Goal: Transaction & Acquisition: Purchase product/service

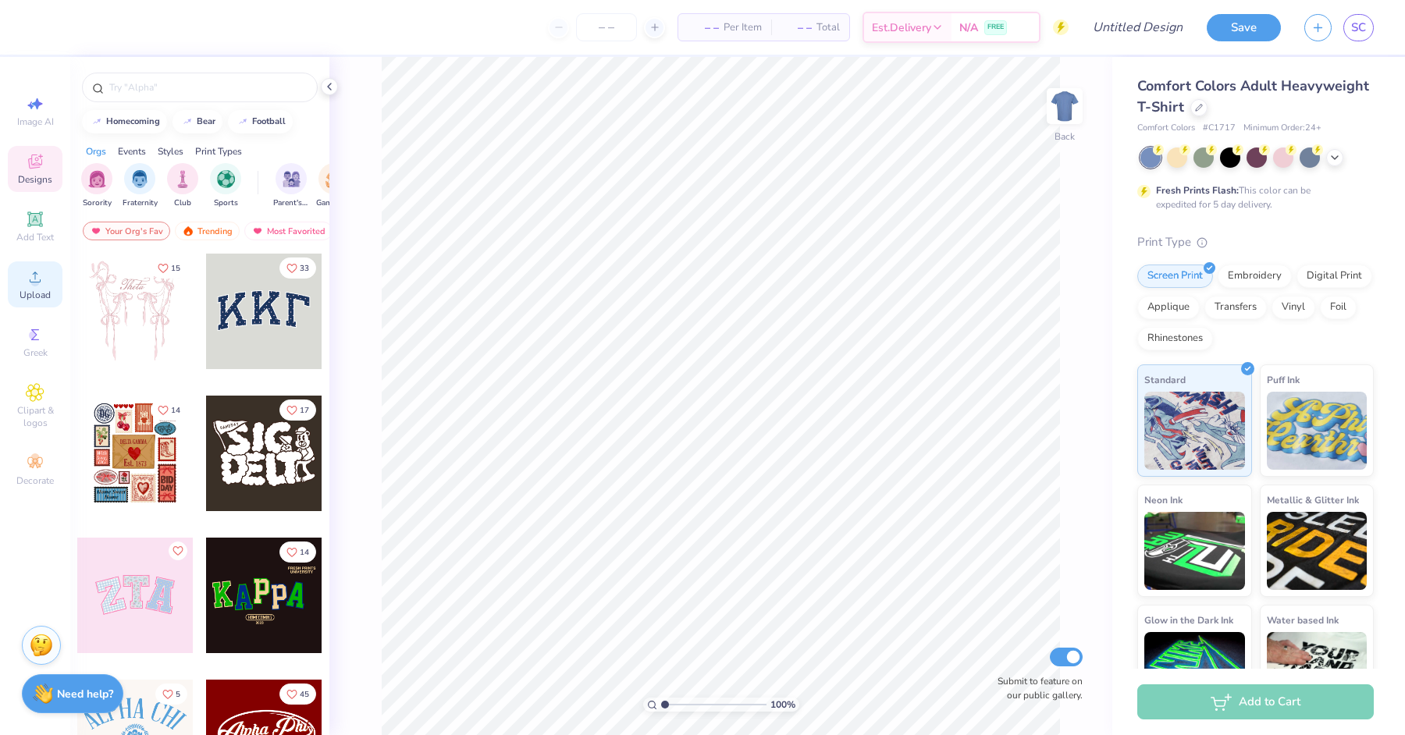
click at [30, 274] on icon at bounding box center [35, 277] width 19 height 19
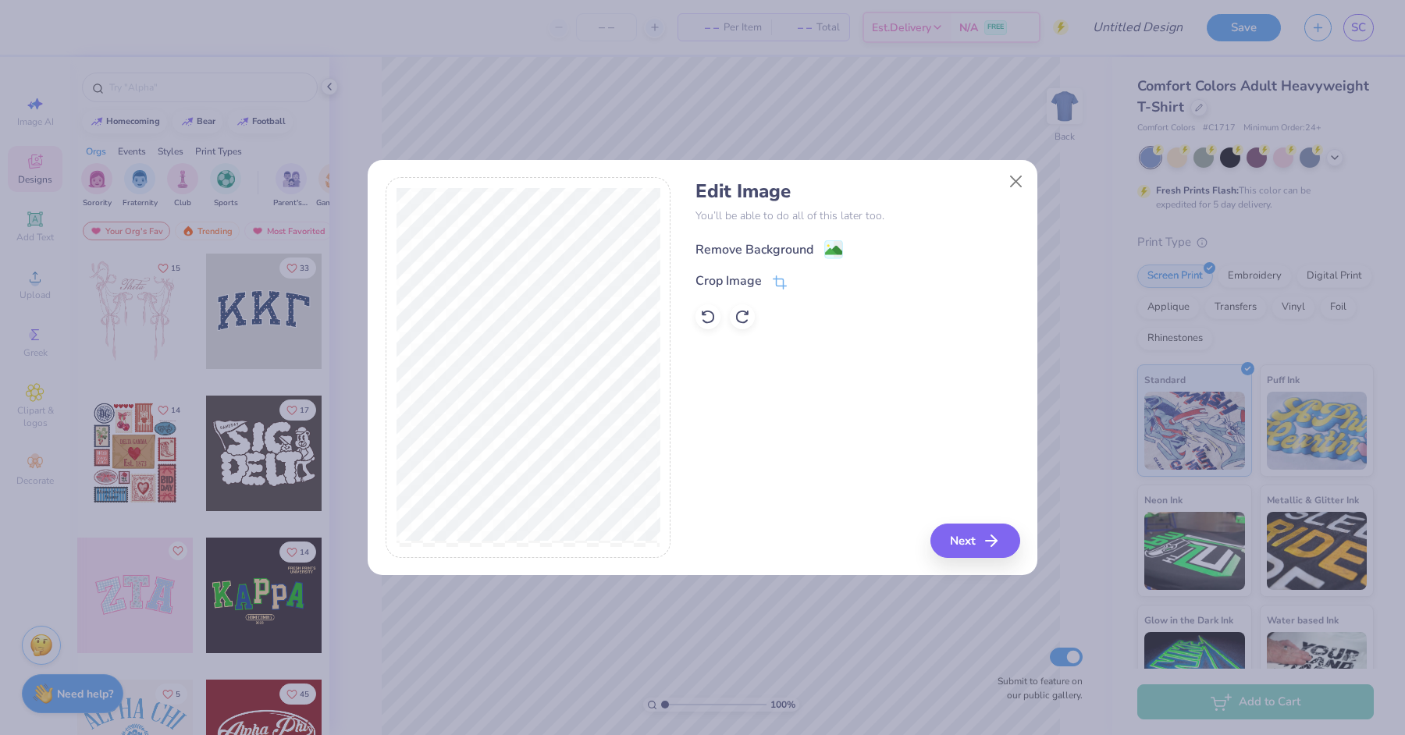
click at [746, 240] on div "Remove Background" at bounding box center [755, 249] width 118 height 19
click at [956, 556] on button "Next" at bounding box center [978, 541] width 90 height 34
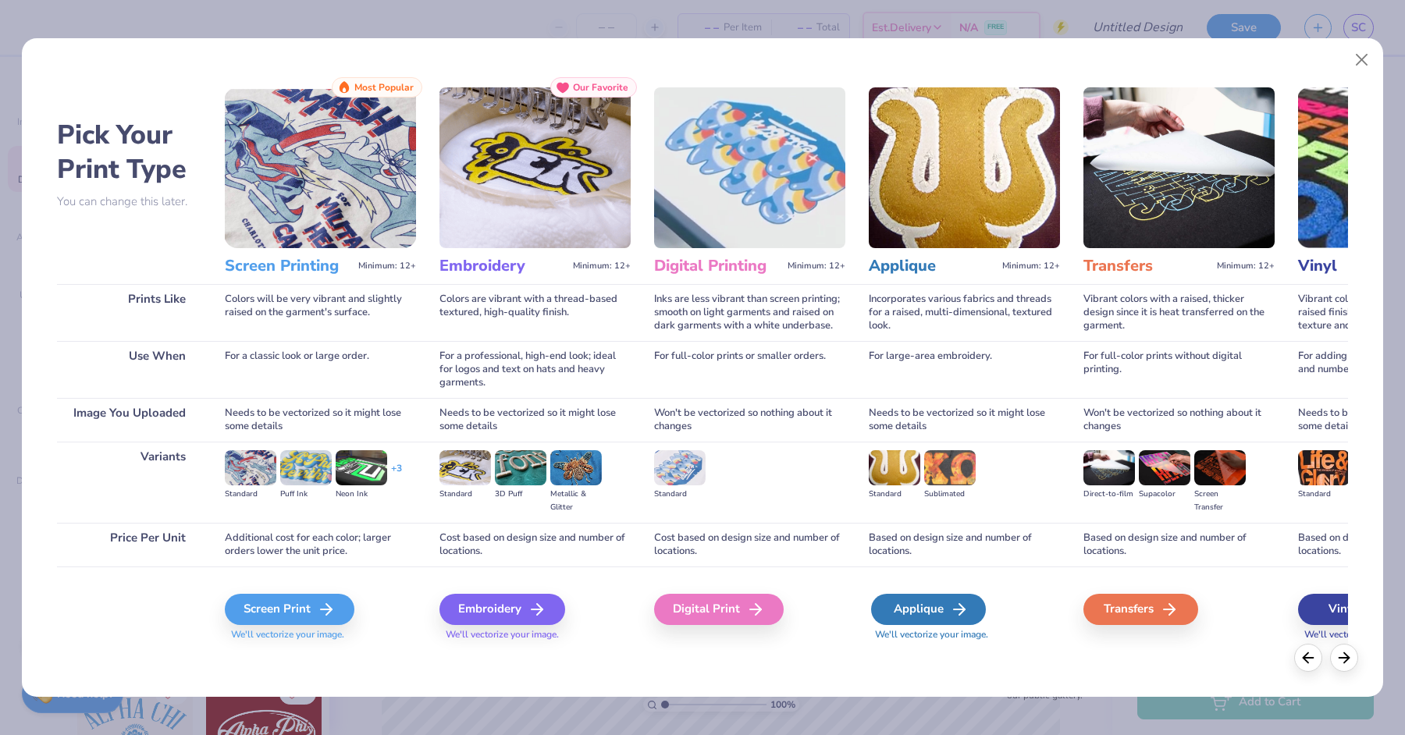
click at [915, 611] on div "Applique" at bounding box center [928, 609] width 115 height 31
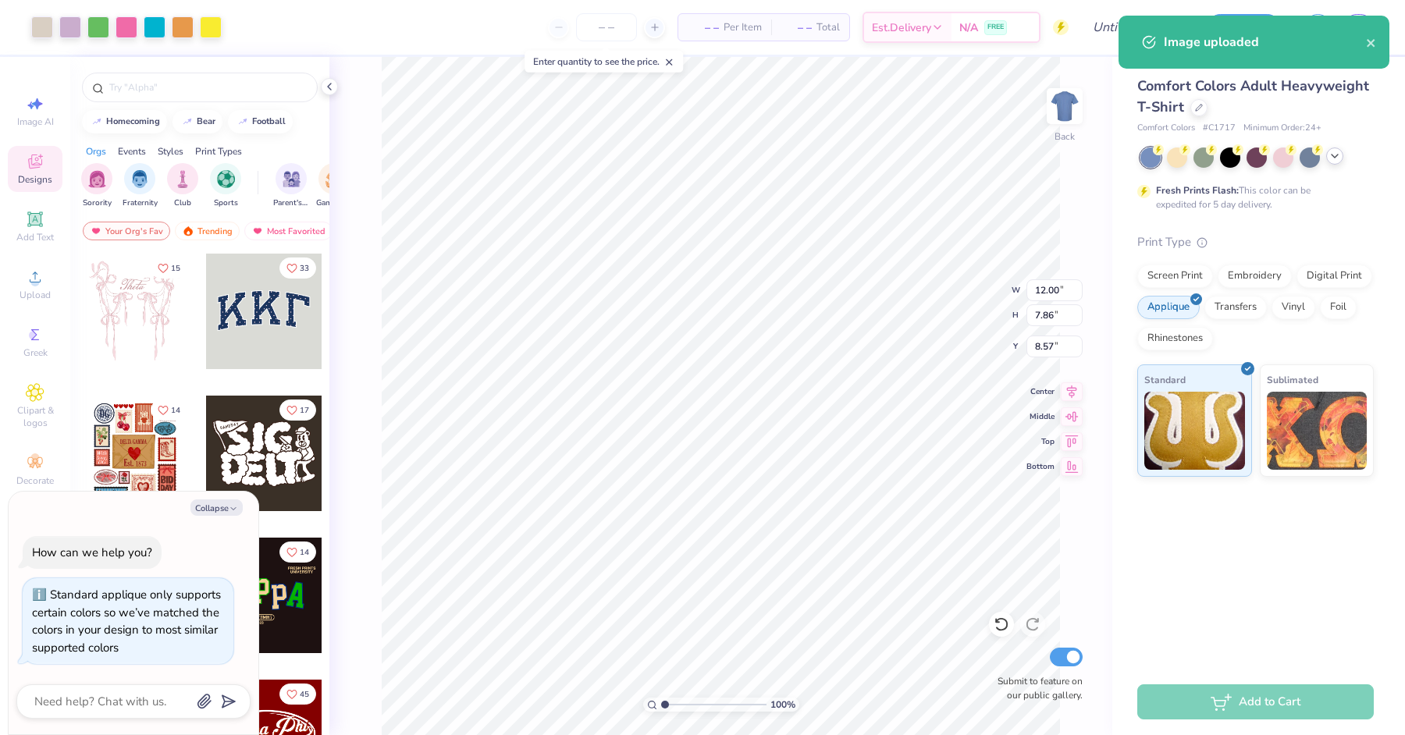
click at [1331, 162] on div at bounding box center [1334, 156] width 17 height 17
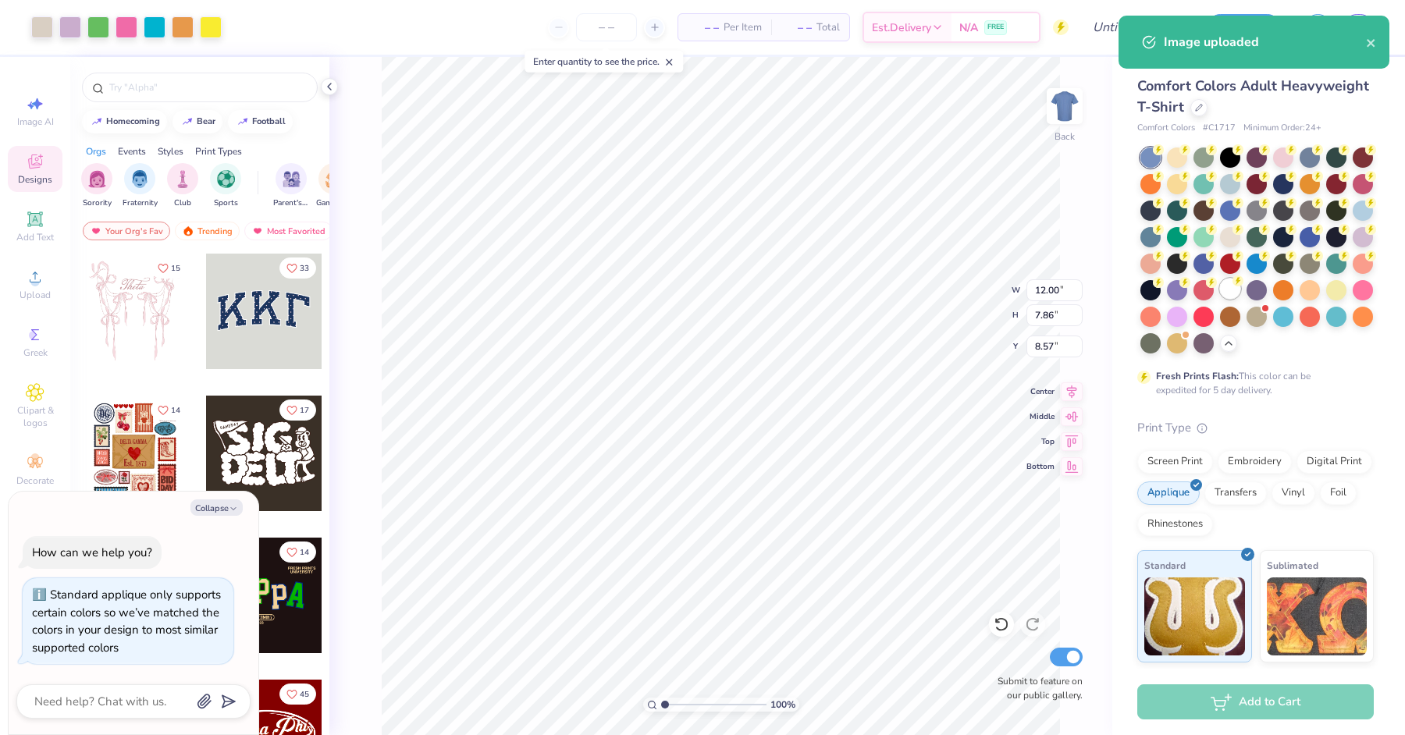
click at [1229, 290] on div at bounding box center [1230, 289] width 20 height 20
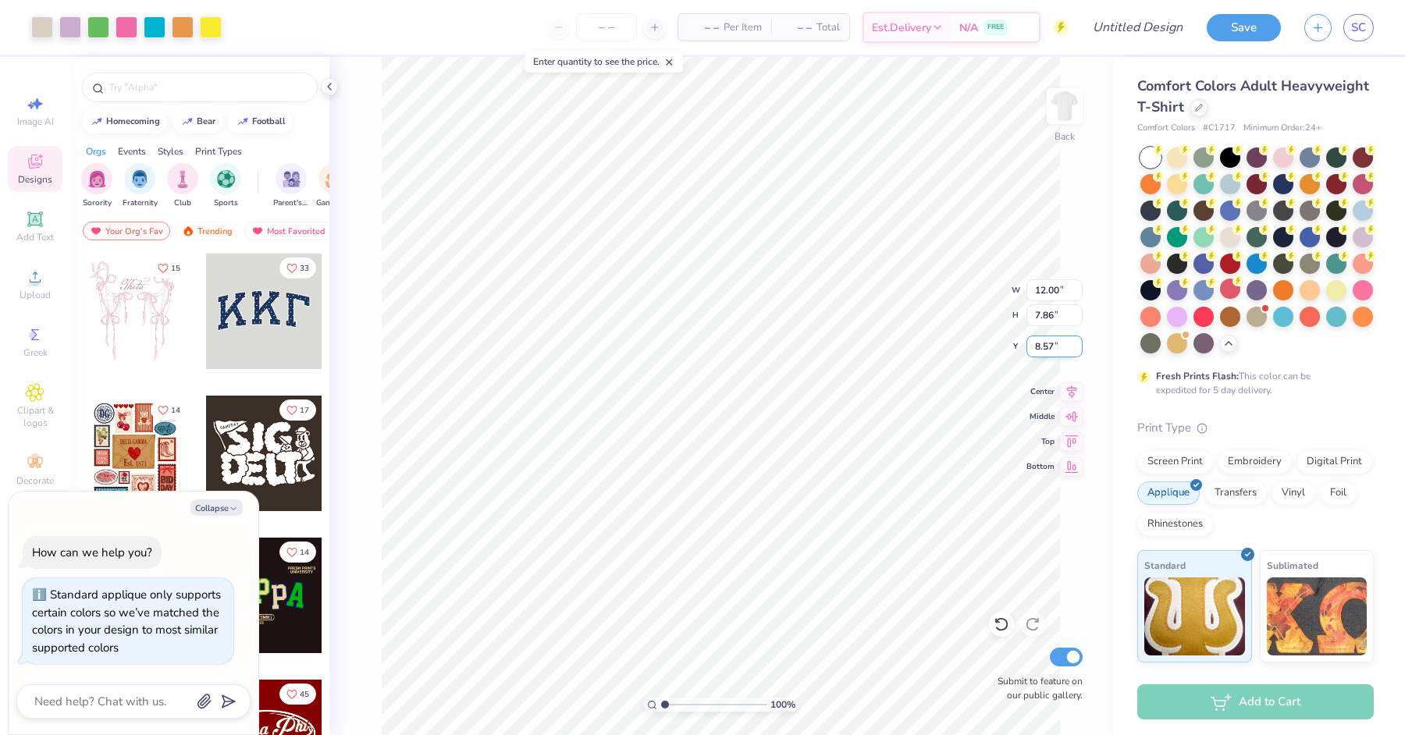
type textarea "x"
type input "2.63"
click at [1195, 109] on icon at bounding box center [1199, 106] width 8 height 8
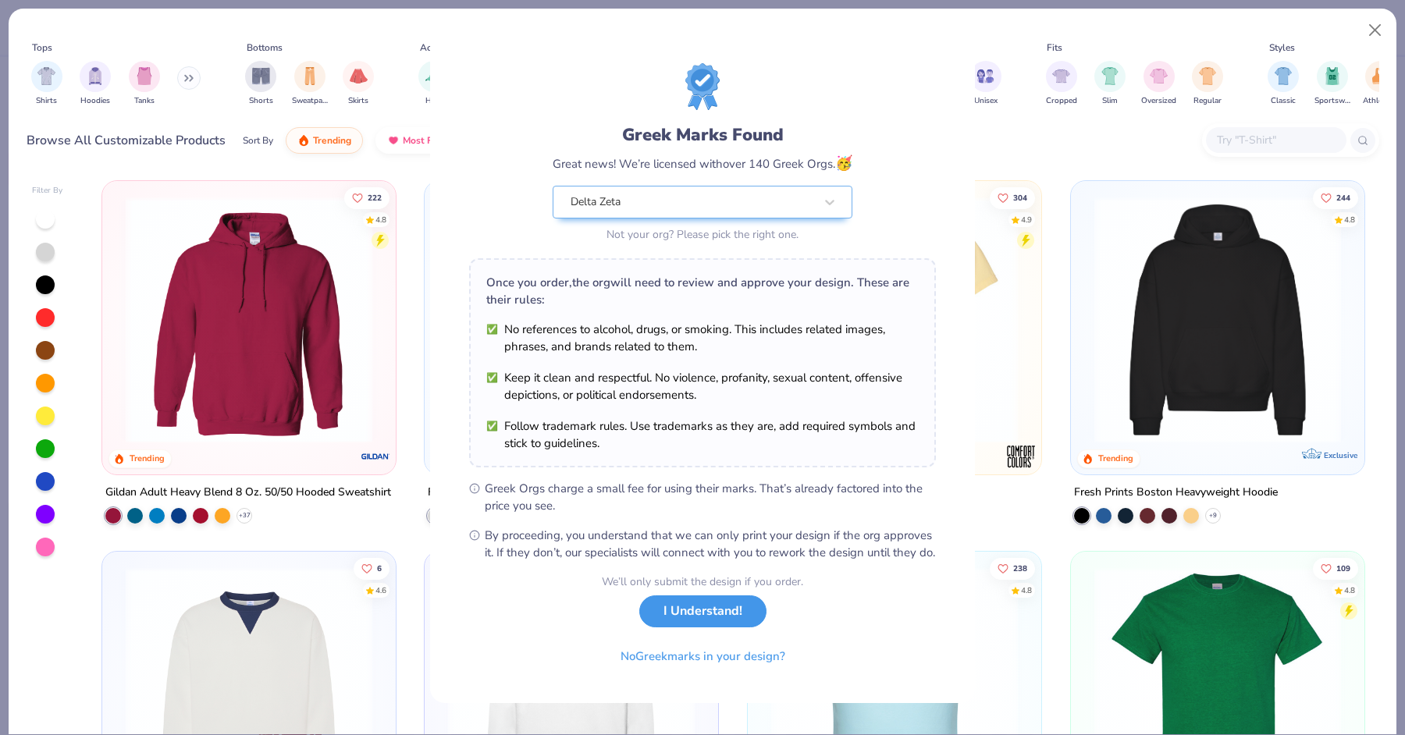
click at [639, 621] on button "I Understand!" at bounding box center [702, 612] width 127 height 32
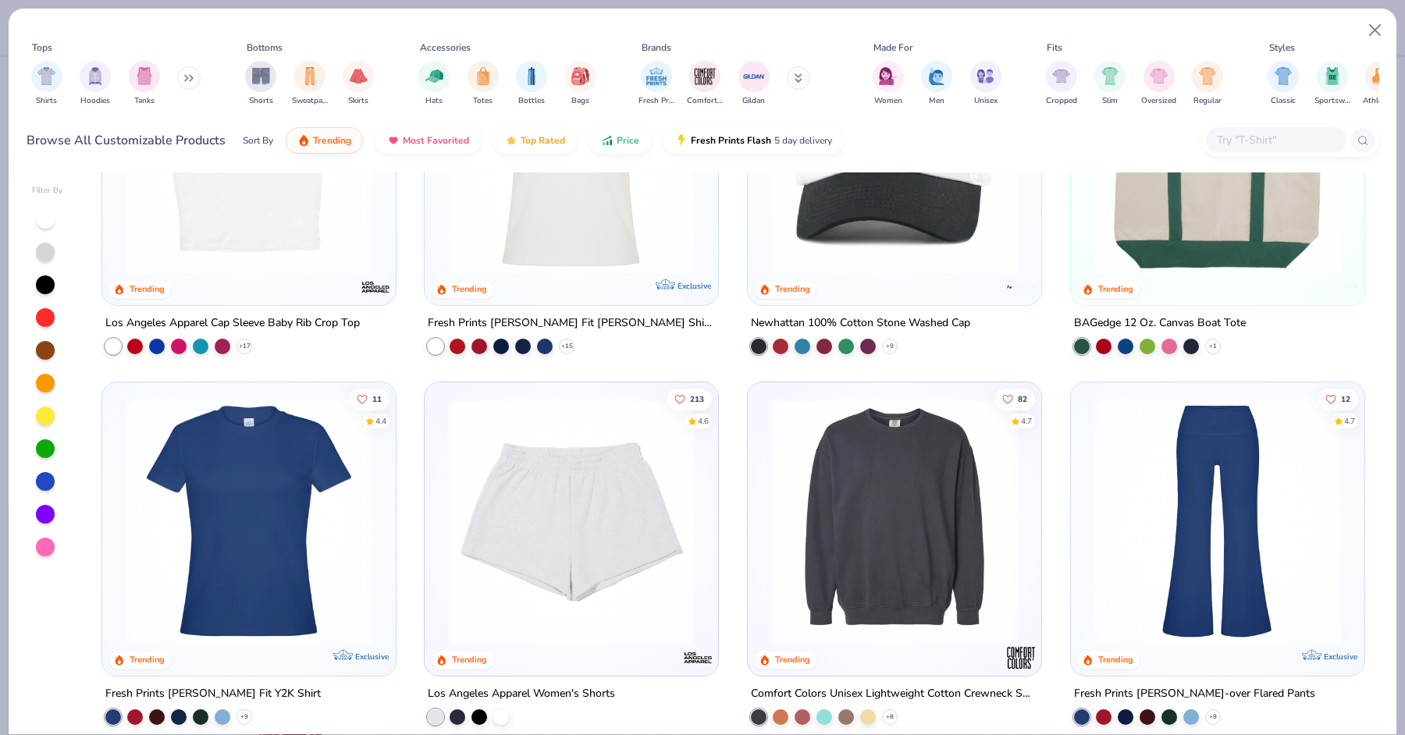
scroll to position [3209, 0]
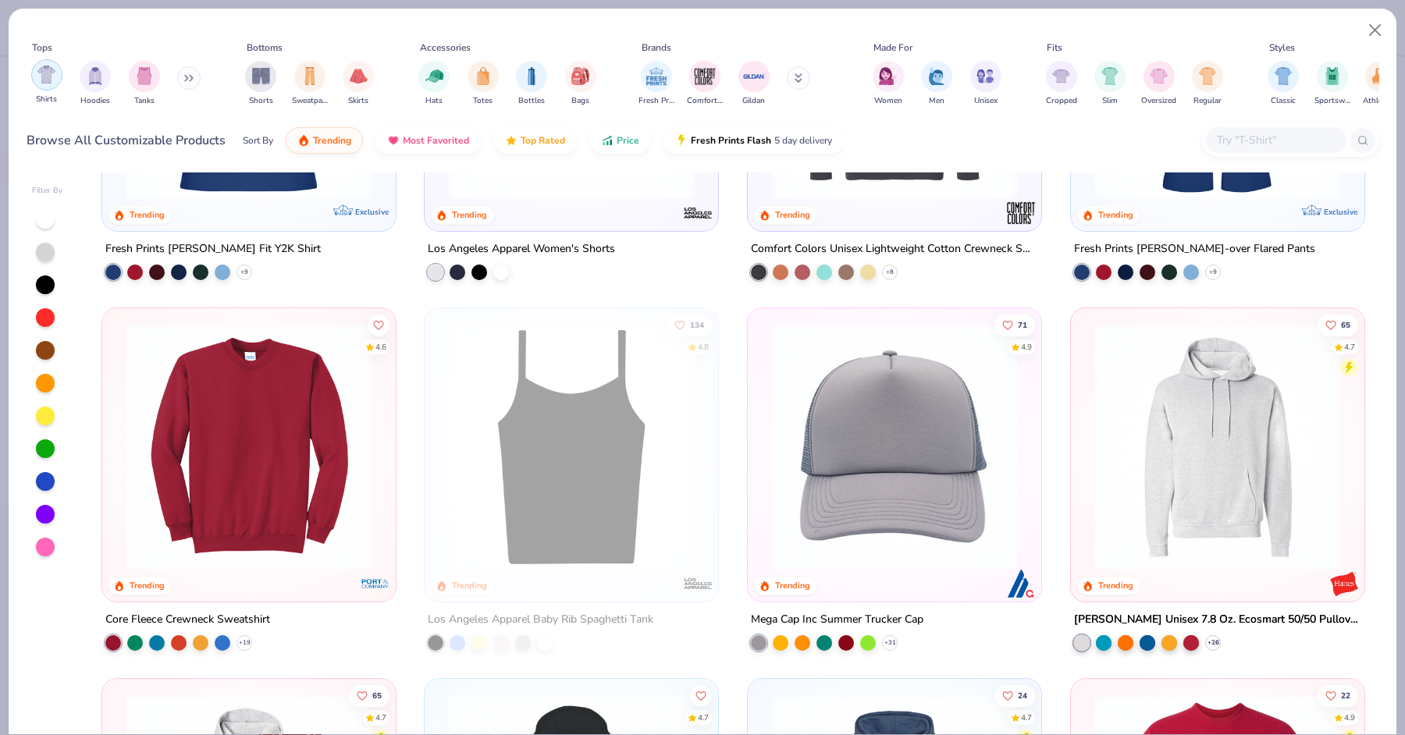
click at [56, 72] on div "filter for Shirts" at bounding box center [46, 74] width 31 height 31
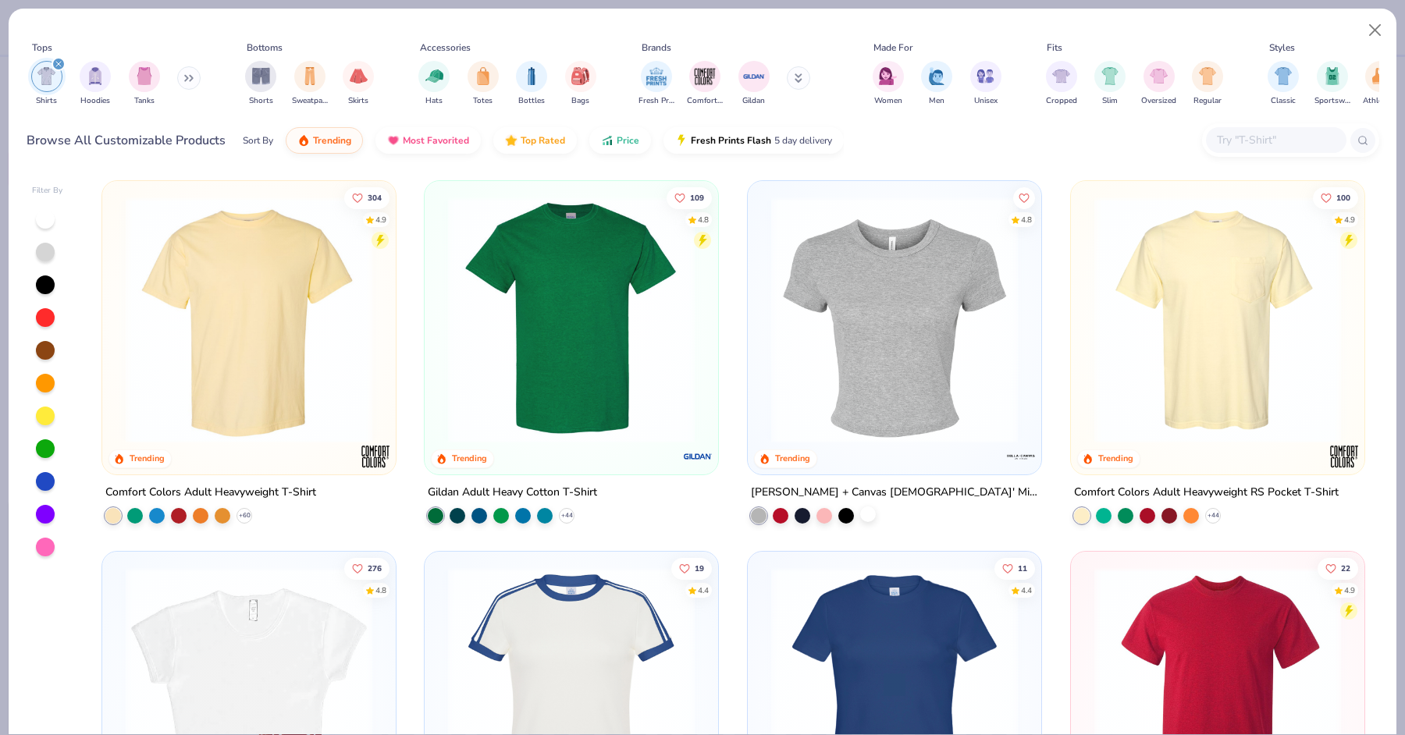
click at [869, 516] on div at bounding box center [868, 515] width 16 height 16
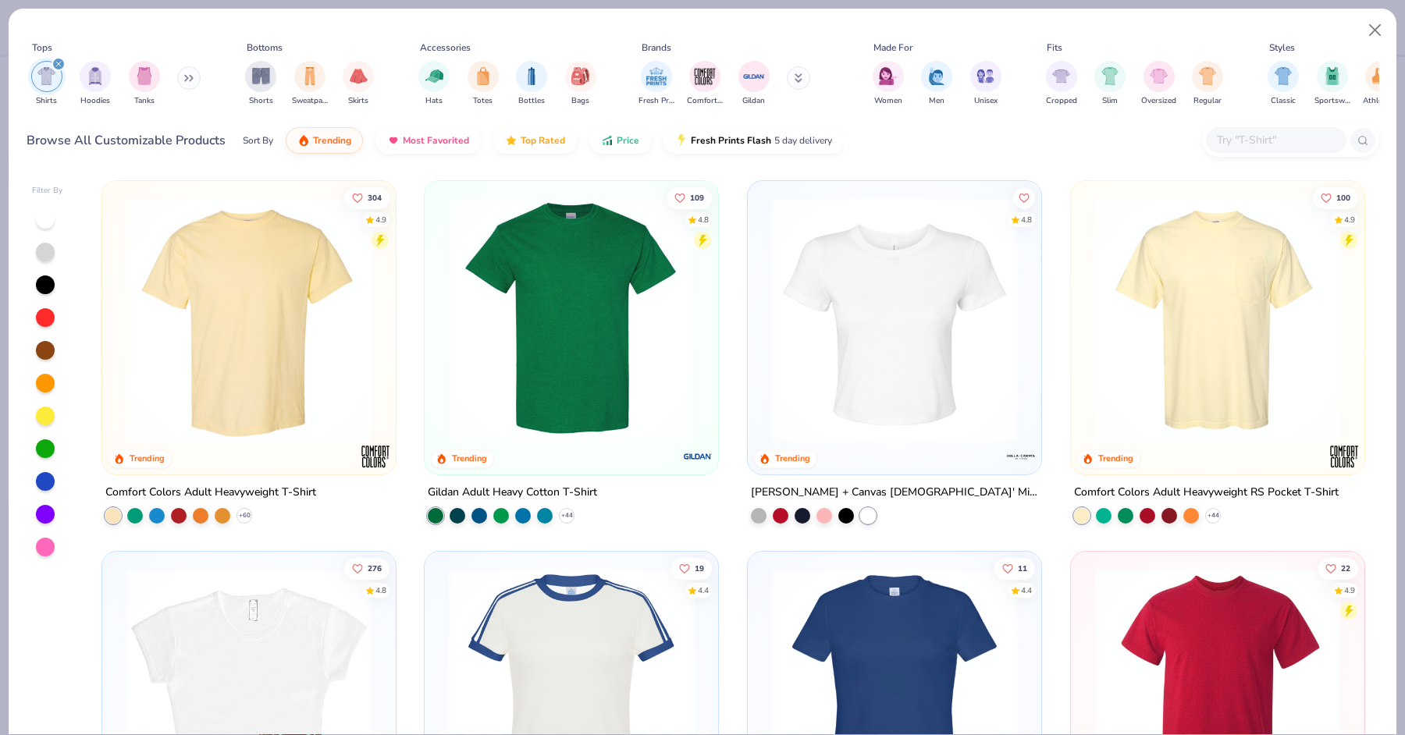
click at [885, 419] on img at bounding box center [895, 320] width 262 height 247
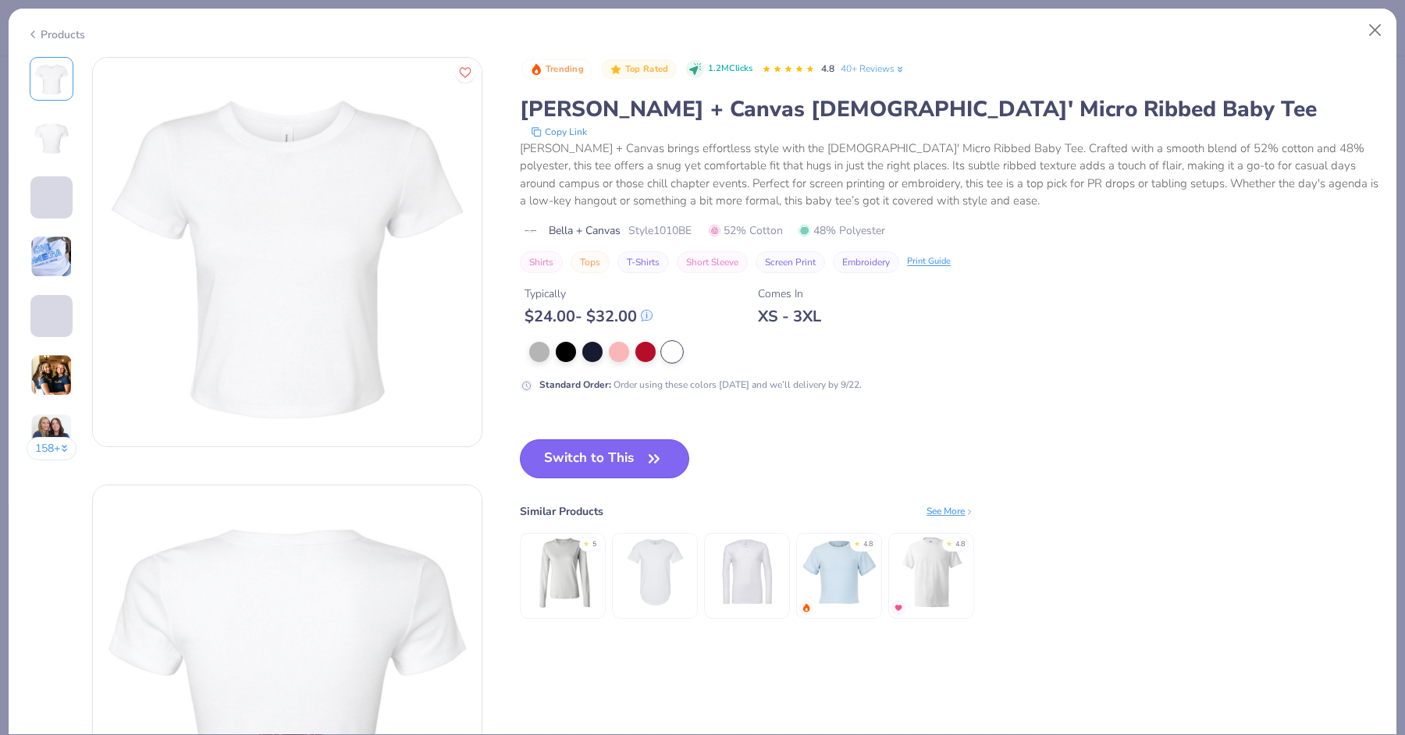
click at [641, 450] on button "Switch to This" at bounding box center [604, 459] width 169 height 39
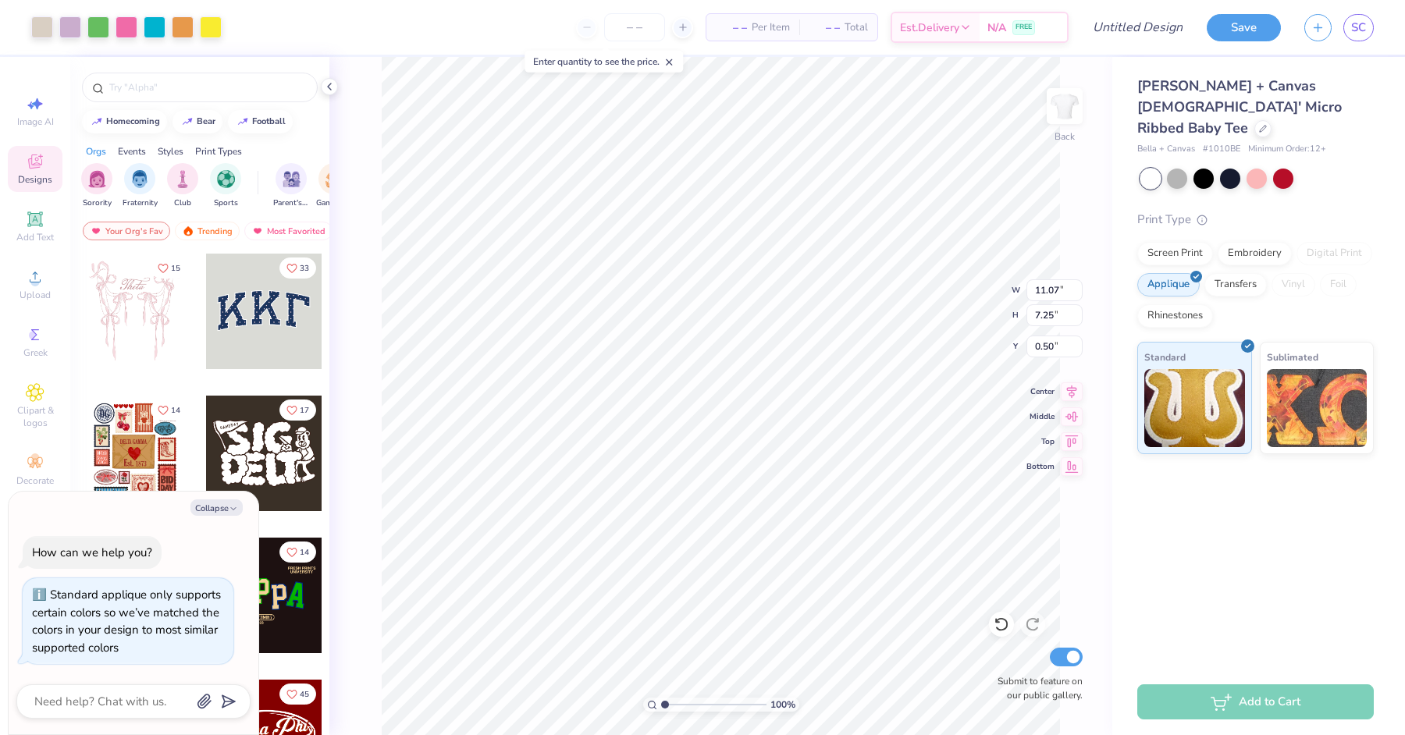
type textarea "x"
type input "1.25"
type textarea "x"
